Goal: Task Accomplishment & Management: Use online tool/utility

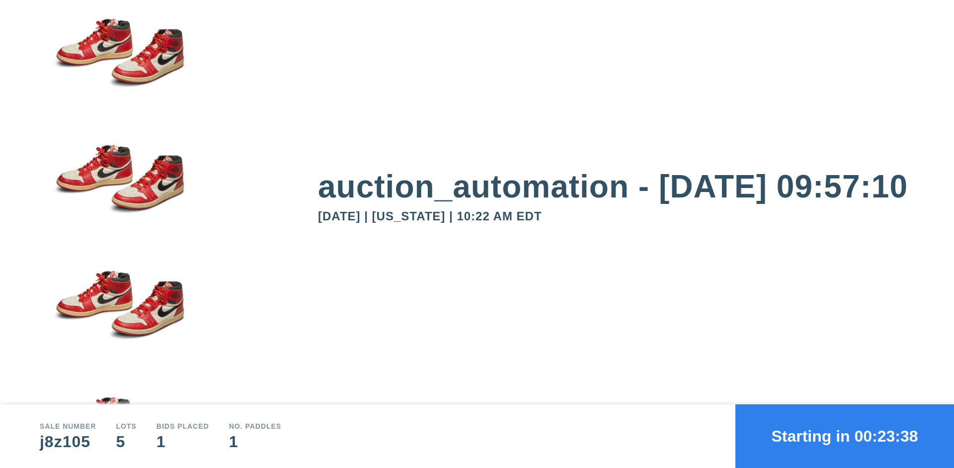
click at [845, 436] on button "Starting in 00:23:38" at bounding box center [844, 436] width 219 height 64
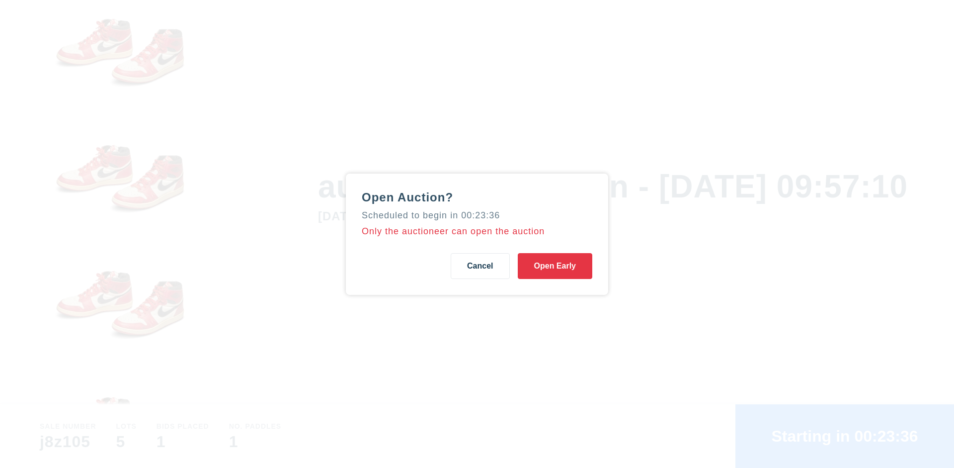
click at [555, 265] on button "Open Early" at bounding box center [555, 266] width 75 height 26
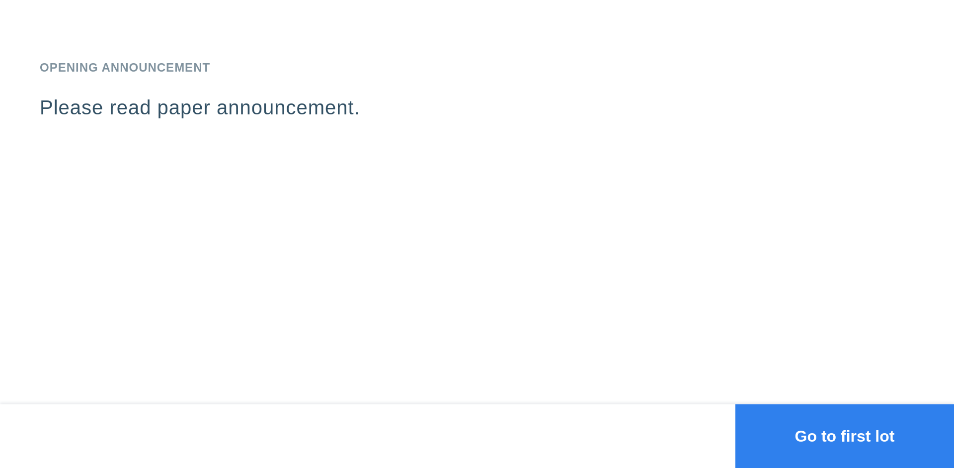
click at [845, 436] on button "Go to first lot" at bounding box center [844, 436] width 219 height 64
